Goal: Task Accomplishment & Management: Manage account settings

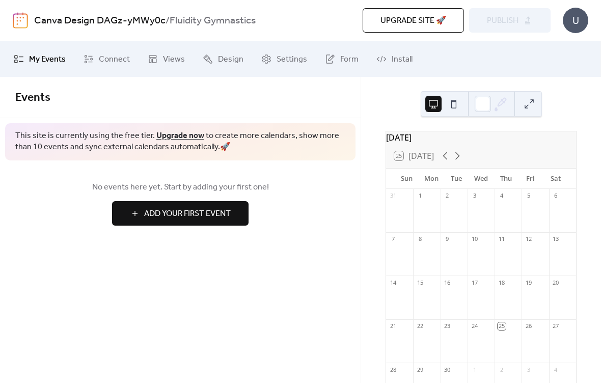
click at [196, 212] on span "Add Your First Event" at bounding box center [187, 214] width 87 height 12
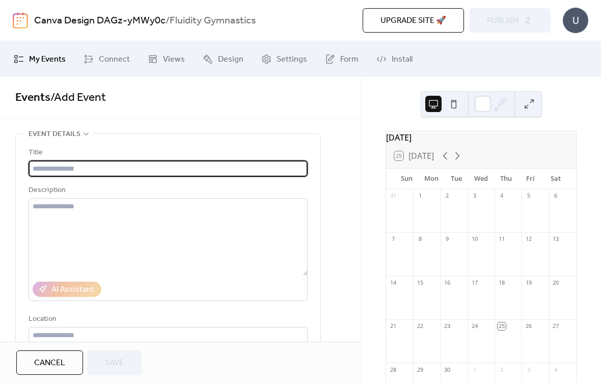
click at [107, 169] on input "text" at bounding box center [168, 168] width 279 height 16
click at [417, 21] on span "Upgrade site 🚀" at bounding box center [413, 21] width 66 height 12
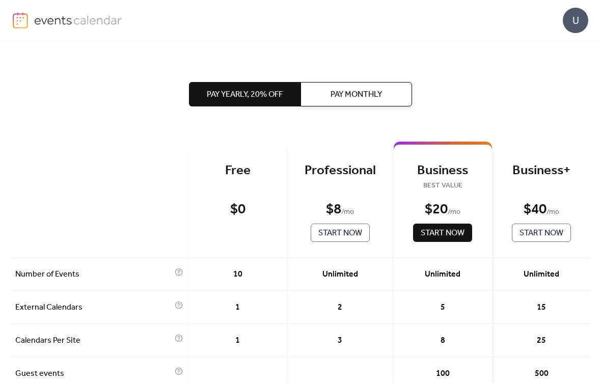
click at [575, 17] on div "U" at bounding box center [574, 20] width 25 height 25
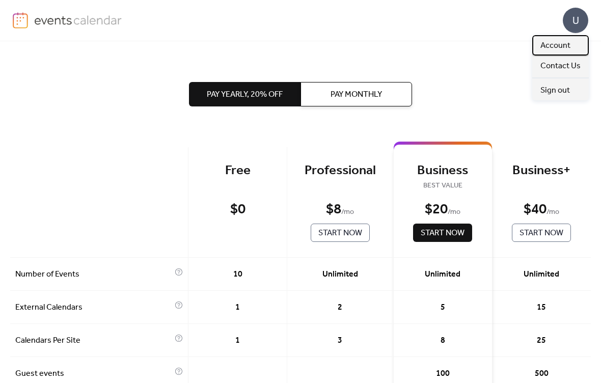
click at [557, 43] on span "Account" at bounding box center [555, 46] width 30 height 12
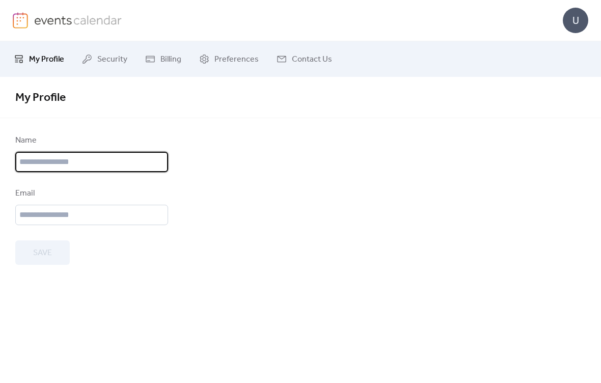
click at [87, 166] on input "text" at bounding box center [91, 162] width 153 height 20
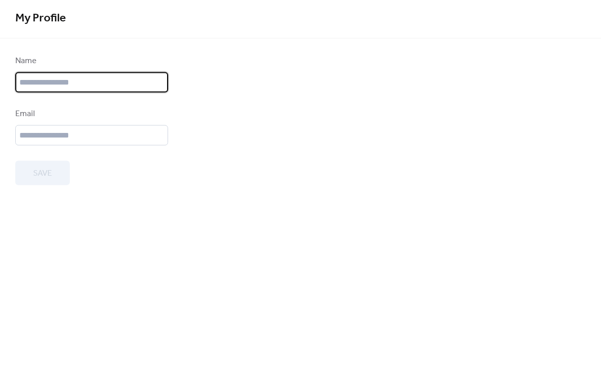
type input "**********"
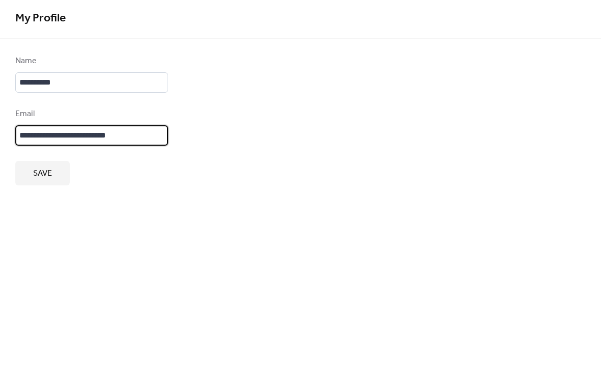
type input "**********"
click at [52, 247] on span "Save" at bounding box center [42, 253] width 19 height 12
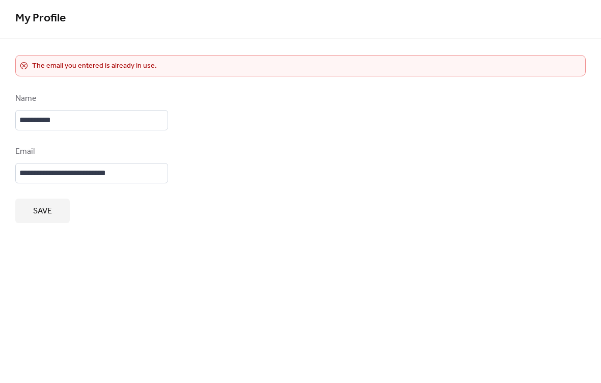
click at [45, 285] on span "Save" at bounding box center [42, 291] width 19 height 12
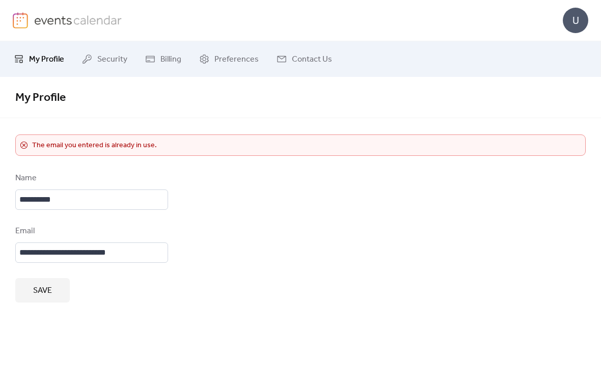
click at [579, 18] on div "U" at bounding box center [574, 20] width 25 height 25
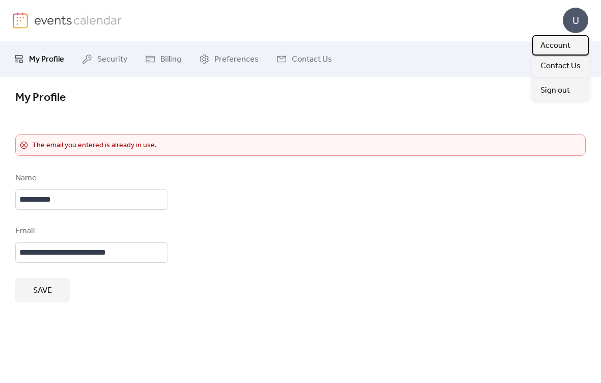
click at [556, 43] on span "Account" at bounding box center [555, 46] width 30 height 12
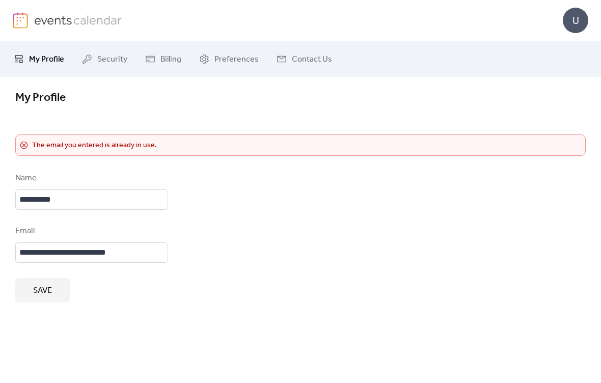
click at [574, 22] on div "U" at bounding box center [574, 20] width 25 height 25
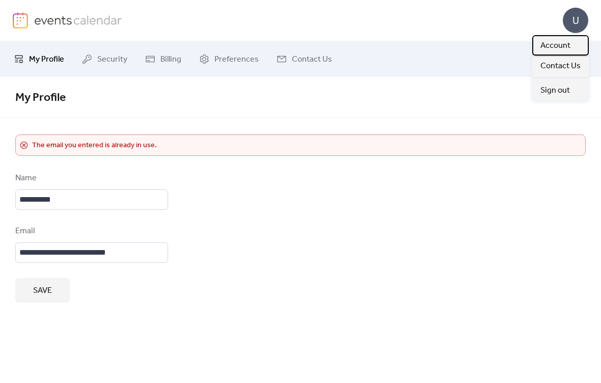
click at [556, 43] on span "Account" at bounding box center [555, 46] width 30 height 12
